Goal: Task Accomplishment & Management: Complete application form

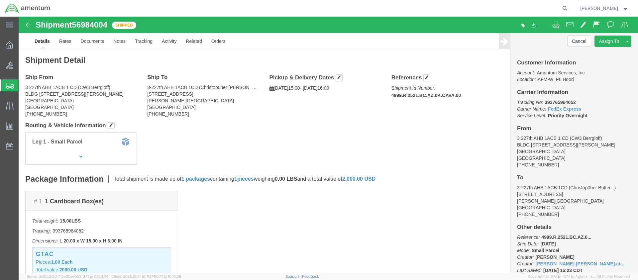
click at [0, 0] on span "Create Shipment" at bounding box center [0, 0] width 0 height 0
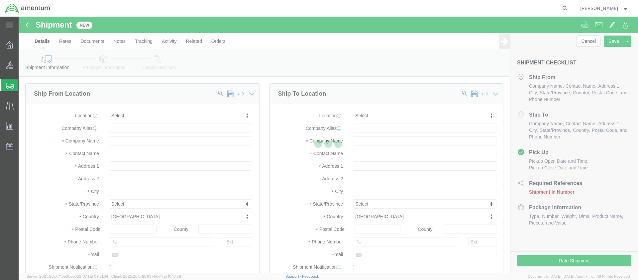
select select
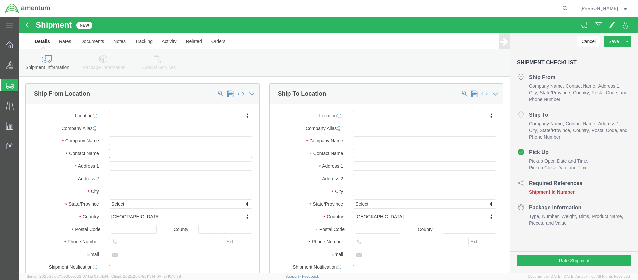
click input "text"
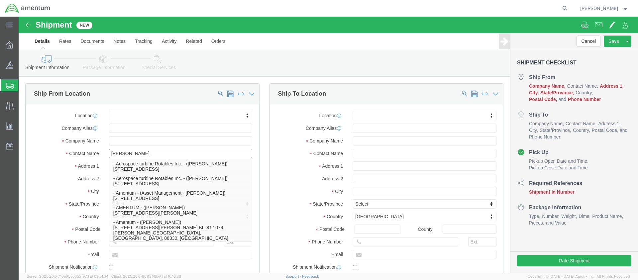
click p "- Amentum - ([PERSON_NAME]***) BLDG [STREET_ADDRESS][PERSON_NAME] Defrenn Army …"
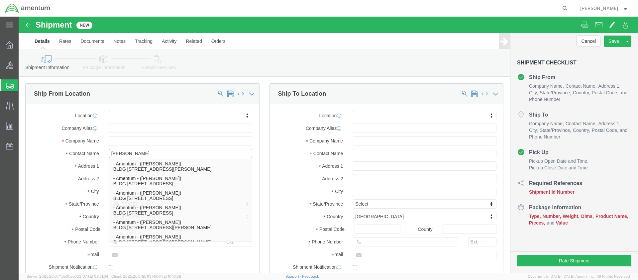
scroll to position [199, 0]
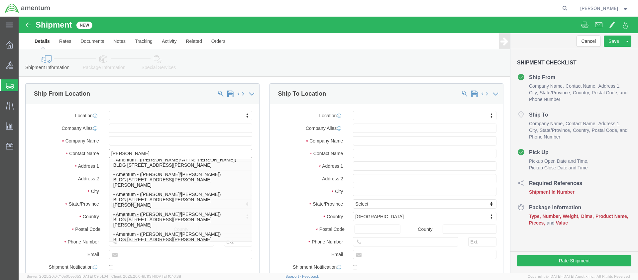
type input "[PERSON_NAME]"
click label "Address 2"
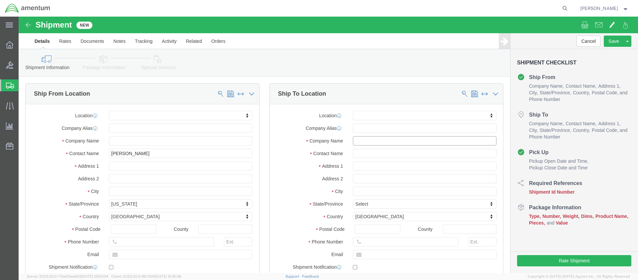
click input "text"
type input "[DEMOGRAPHIC_DATA] Army"
click input "text"
type input "[PERSON_NAME] [PERSON_NAME]"
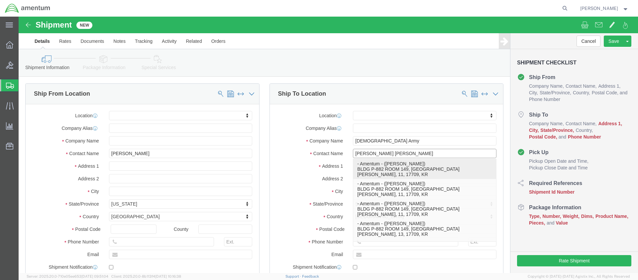
click p "- Amentum - ([PERSON_NAME]) BLDG P-882 ROOM 149, [GEOGRAPHIC_DATA][PERSON_NAME]…"
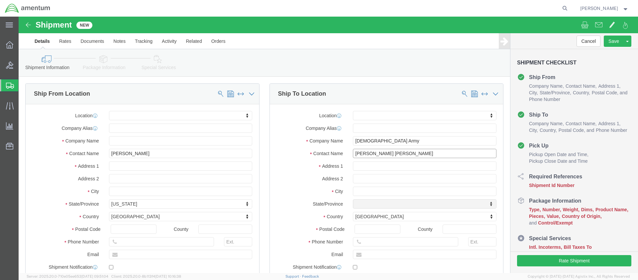
select select "11"
type input "[PERSON_NAME]"
click input "[DEMOGRAPHIC_DATA] Army"
